Goal: Information Seeking & Learning: Find specific page/section

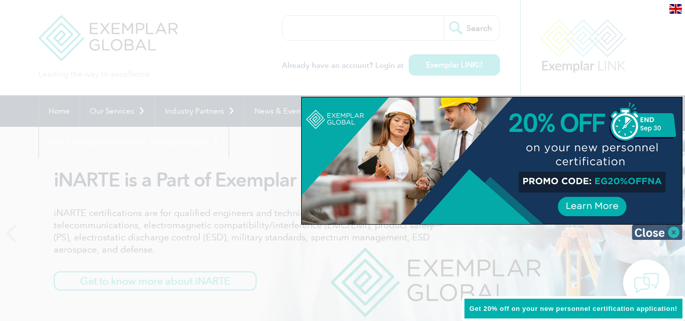
click at [664, 229] on img at bounding box center [657, 232] width 51 height 15
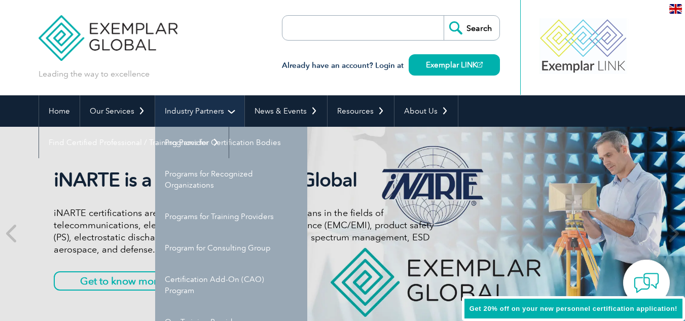
click at [198, 120] on link "Industry Partners" at bounding box center [199, 110] width 89 height 31
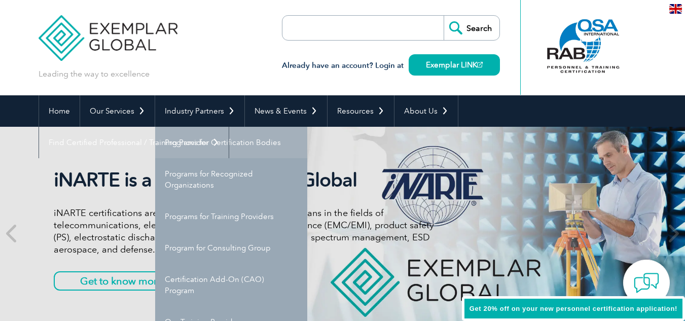
click at [193, 141] on link "Programs for Certification Bodies" at bounding box center [231, 142] width 152 height 31
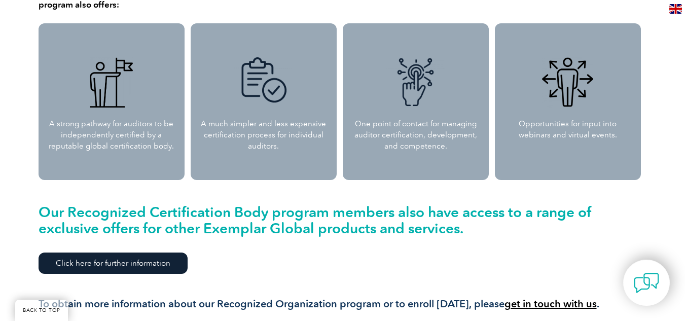
scroll to position [1180, 0]
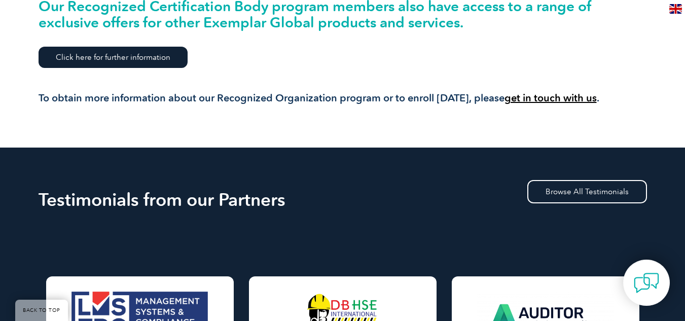
click at [138, 65] on link "Click here for further information" at bounding box center [113, 57] width 149 height 21
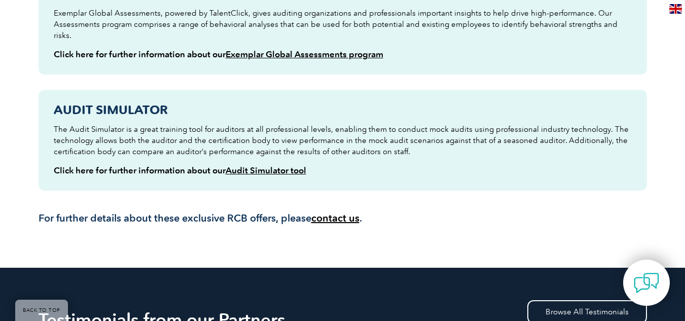
scroll to position [526, 0]
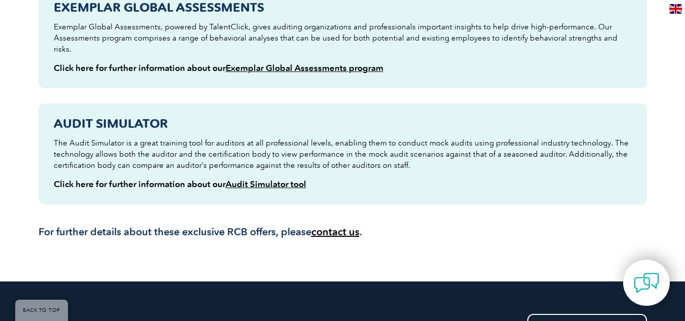
click at [113, 116] on strong "Audit Simulator" at bounding box center [111, 123] width 114 height 15
click at [120, 192] on div "Audit Simulator The Audit Simulator is a great training tool for auditors at al…" at bounding box center [343, 153] width 609 height 101
click at [281, 179] on link "Audit Simulator tool" at bounding box center [266, 184] width 81 height 10
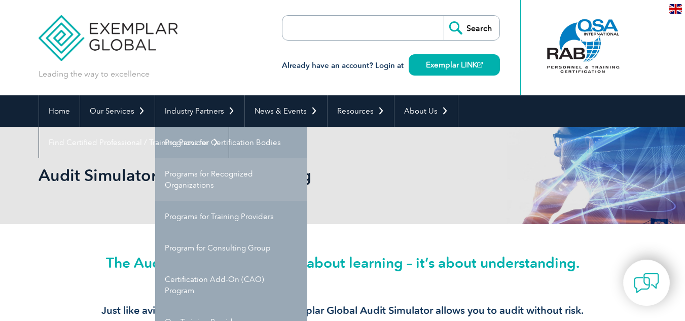
click at [192, 186] on link "Programs for Recognized Organizations" at bounding box center [231, 179] width 152 height 43
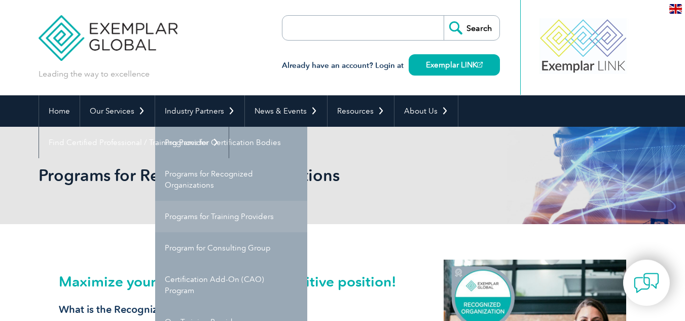
click at [189, 222] on link "Programs for Training Providers" at bounding box center [231, 216] width 152 height 31
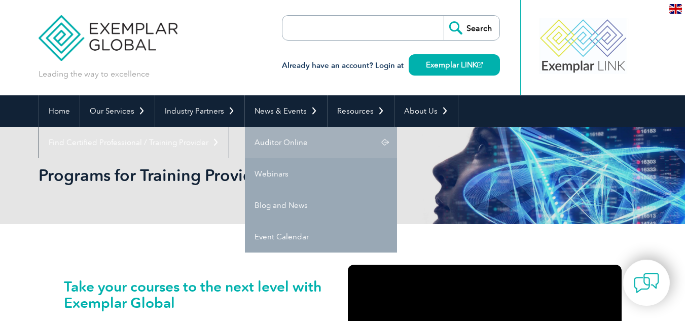
click at [271, 137] on link "Auditor Online" at bounding box center [321, 142] width 152 height 31
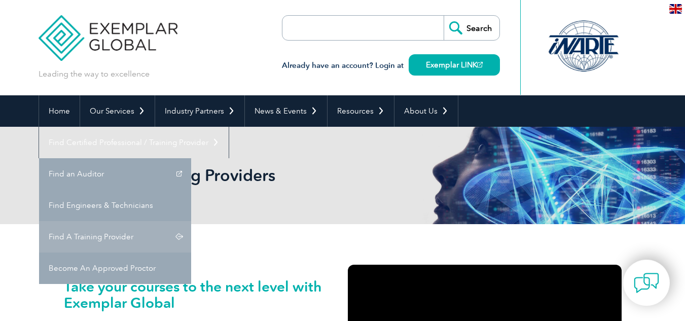
click at [191, 221] on link "Find A Training Provider" at bounding box center [115, 236] width 152 height 31
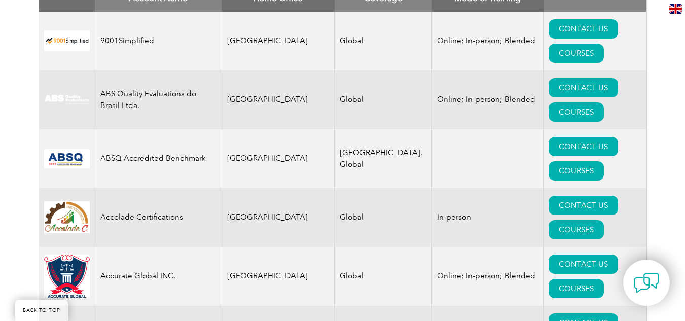
scroll to position [355, 0]
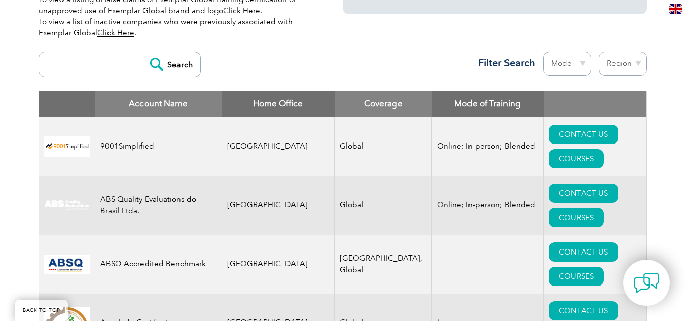
click at [567, 59] on select "Mode Online In-person Blended" at bounding box center [567, 64] width 48 height 24
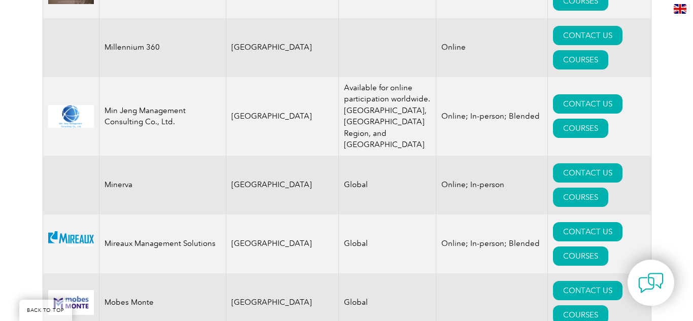
scroll to position [10006, 0]
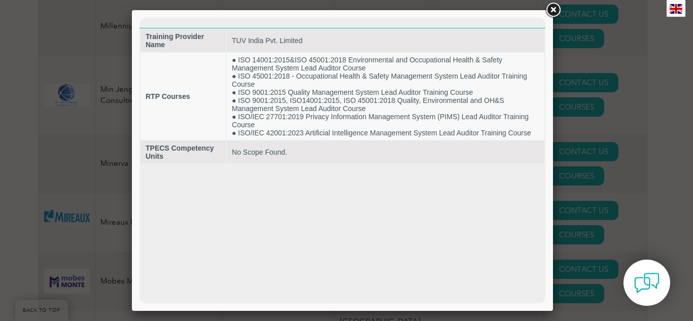
scroll to position [0, 0]
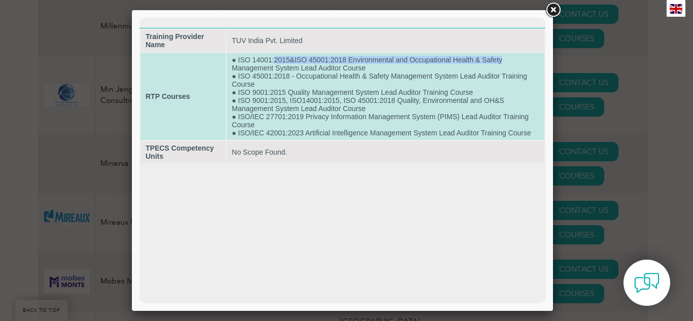
drag, startPoint x: 274, startPoint y: 61, endPoint x: 507, endPoint y: 58, distance: 233.3
click at [507, 58] on td "● ISO 14001:2015&ISO 45001:2018 Environmental and Occupational Health & Safety …" at bounding box center [385, 96] width 317 height 87
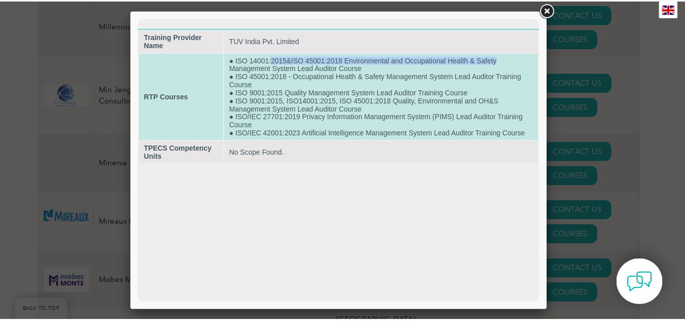
scroll to position [10027, 0]
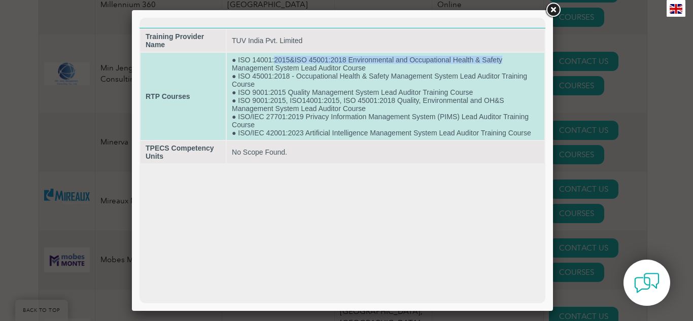
click at [507, 58] on td "● ISO 14001:2015&ISO 45001:2018 Environmental and Occupational Health & Safety …" at bounding box center [385, 96] width 317 height 87
click at [274, 77] on td "● ISO 14001:2015&ISO 45001:2018 Environmental and Occupational Health & Safety …" at bounding box center [385, 96] width 317 height 87
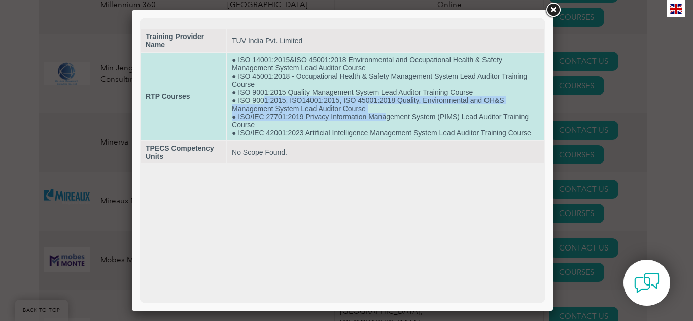
drag, startPoint x: 262, startPoint y: 103, endPoint x: 384, endPoint y: 113, distance: 122.6
click at [384, 113] on td "● ISO 14001:2015&ISO 45001:2018 Environmental and Occupational Health & Safety …" at bounding box center [385, 96] width 317 height 87
click at [384, 112] on td "● ISO 14001:2015&ISO 45001:2018 Environmental and Occupational Health & Safety …" at bounding box center [385, 96] width 317 height 87
drag, startPoint x: 239, startPoint y: 102, endPoint x: 411, endPoint y: 104, distance: 171.4
click at [411, 104] on td "● ISO 14001:2015&ISO 45001:2018 Environmental and Occupational Health & Safety …" at bounding box center [385, 96] width 317 height 87
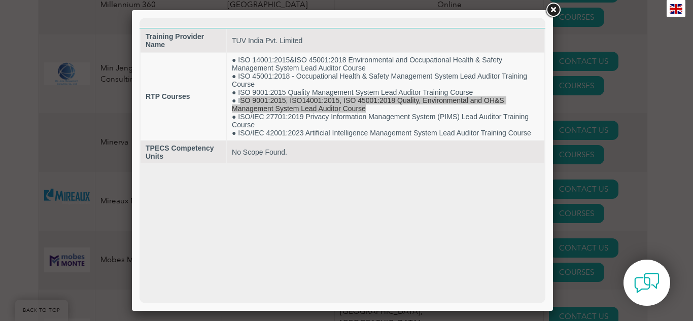
click at [555, 13] on link at bounding box center [553, 10] width 18 height 18
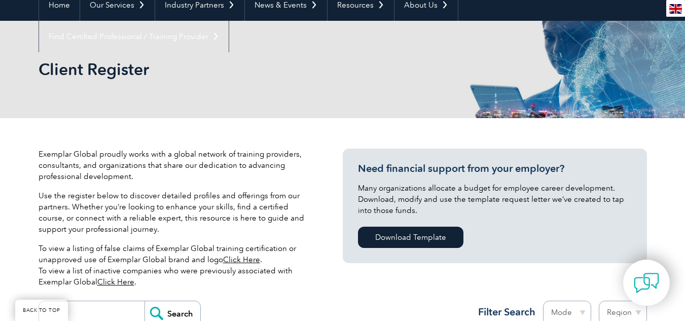
scroll to position [304, 0]
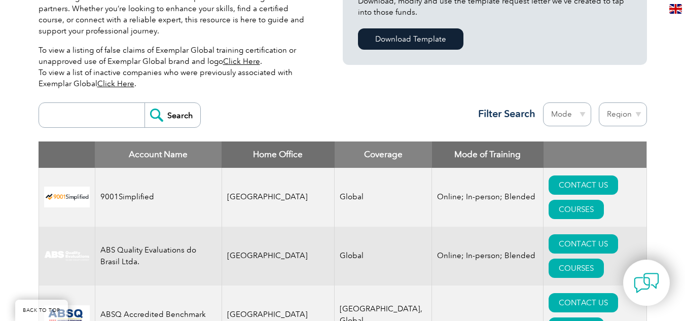
click at [603, 106] on select "Region Australia Bahrain Bangladesh Brazil Canada Colombia Dominican Republic E…" at bounding box center [623, 114] width 48 height 24
click at [543, 113] on select "Mode Online In-person Blended" at bounding box center [567, 114] width 48 height 24
click at [322, 80] on div "Exemplar Global proudly works with a global network of training providers, cons…" at bounding box center [191, 23] width 304 height 147
click at [88, 101] on div "Search Region Australia Bahrain Bangladesh Brazil Canada Colombia Dominican Rep…" at bounding box center [343, 119] width 609 height 44
click at [83, 108] on input "search" at bounding box center [94, 115] width 100 height 24
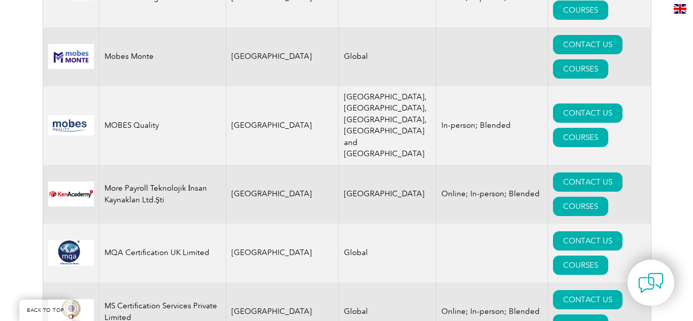
scroll to position [10236, 0]
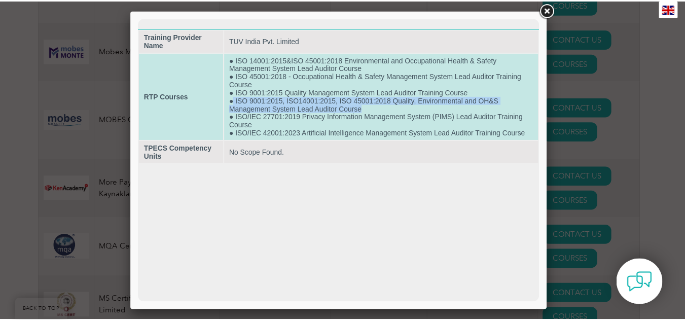
scroll to position [10244, 0]
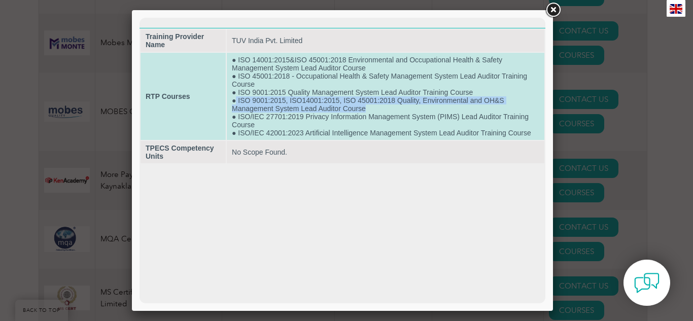
drag, startPoint x: 237, startPoint y: 101, endPoint x: 376, endPoint y: 108, distance: 139.1
click at [376, 108] on td "● ISO 14001:2015&ISO 45001:2018 Environmental and Occupational Health & Safety …" at bounding box center [385, 96] width 317 height 87
copy td "ISO 9001:2015, ISO14001:2015, ISO 45001:2018 Quality, Environmental and OH&S Ma…"
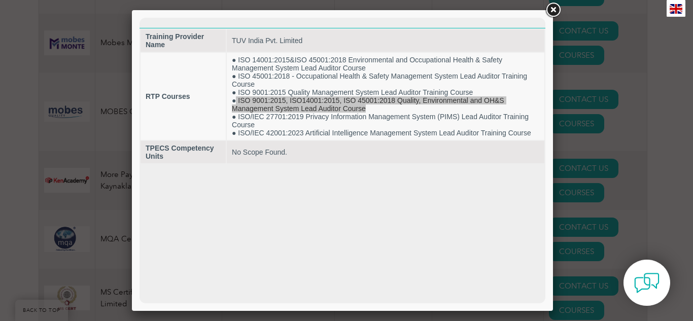
click at [553, 9] on link at bounding box center [553, 10] width 18 height 18
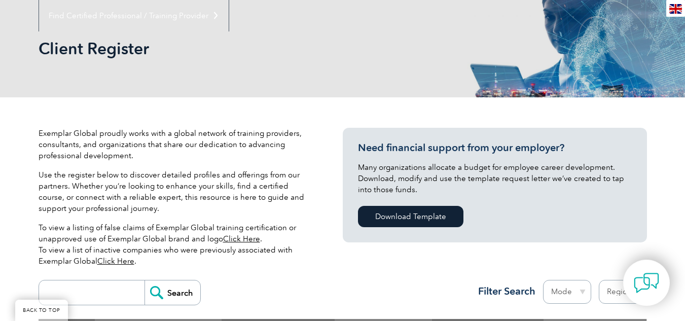
scroll to position [380, 0]
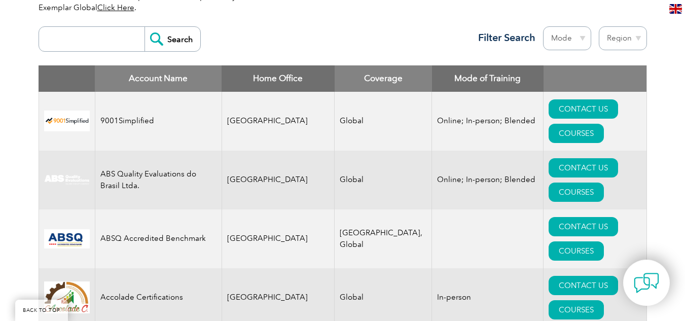
click at [108, 32] on input "search" at bounding box center [94, 39] width 100 height 24
paste input "ISO 9001:2015, ISO14001:2015, ISO 45001:2018 Quality, Environmental and OH&S Ma…"
type input "ISO 9001:2015, ISO14001:2015, ISO 45001:2018 Quality, Environmental and OH&S Ma…"
click at [179, 44] on input "Search" at bounding box center [173, 39] width 56 height 24
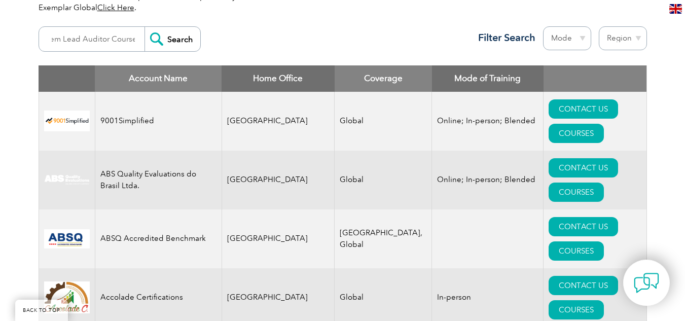
scroll to position [0, 0]
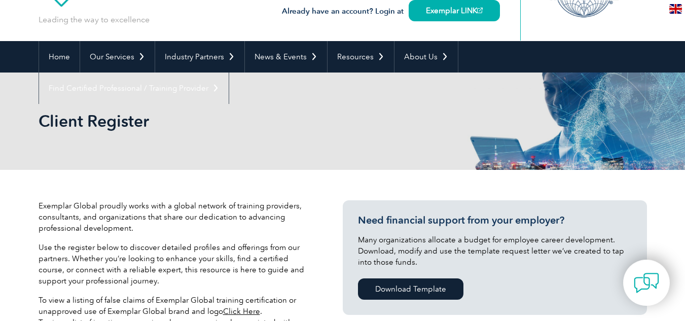
scroll to position [254, 0]
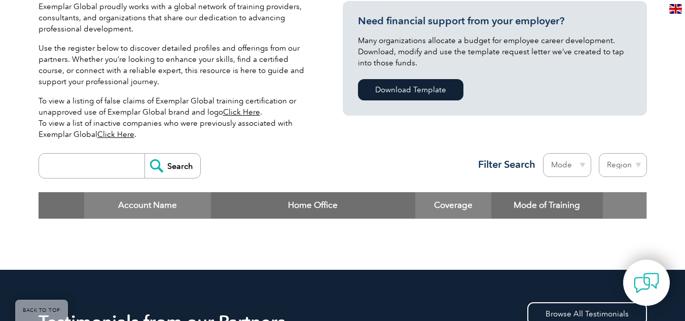
click at [67, 166] on input "search" at bounding box center [94, 166] width 100 height 24
paste input "ISO 9001:2015, ISO14001:2015, ISO 45001:2018 Quality, Environmental and OH&S Ma…"
click at [67, 166] on input "ISO 9001:2015, ISO14001:2015, ISO 45001:2018 Quality, Environmental and OH&S Ma…" at bounding box center [94, 166] width 100 height 24
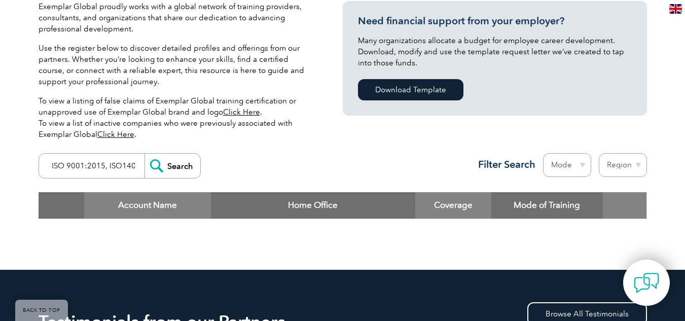
type input "ISO 9001:2015, ISO14001:2015, ISO 45001:2018 Quality, Environmental and OH&S Ma…"
click at [171, 167] on input "Search" at bounding box center [173, 166] width 56 height 24
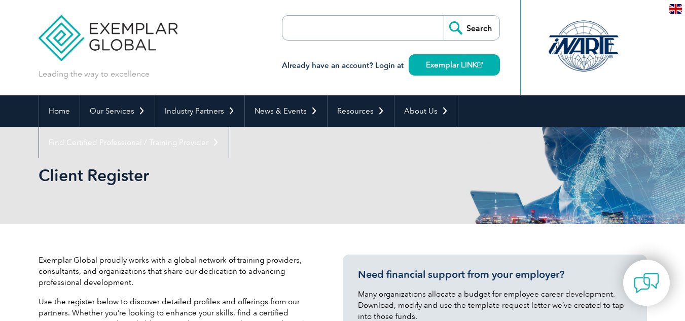
click at [170, 168] on h2 "Client Register" at bounding box center [252, 175] width 426 height 16
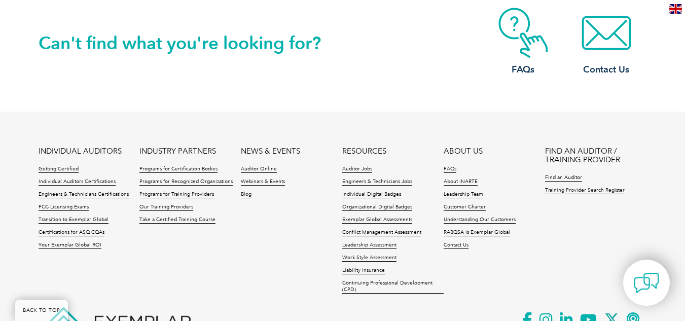
scroll to position [1115, 0]
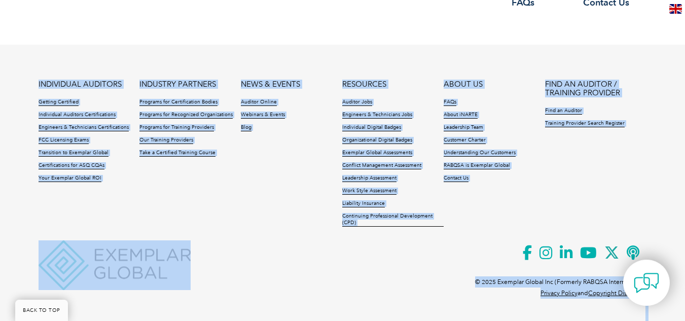
drag, startPoint x: 27, startPoint y: 81, endPoint x: 76, endPoint y: 93, distance: 50.6
click at [77, 93] on footer "INDIVIDUAL AUDITORS Getting Certified Individual Auditors Certifications Engine…" at bounding box center [342, 180] width 685 height 270
